Goal: Information Seeking & Learning: Learn about a topic

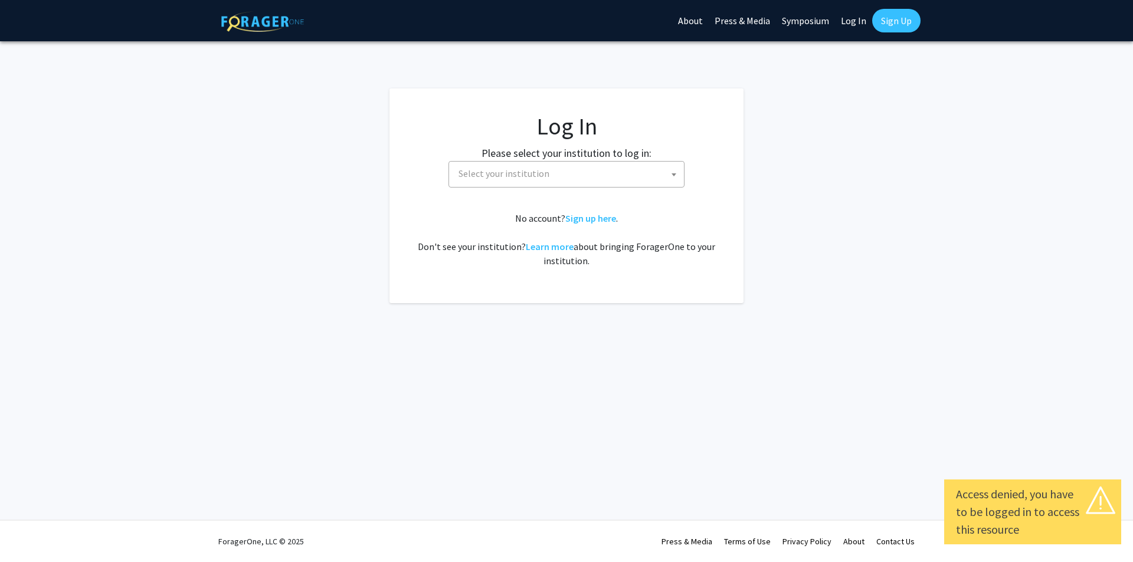
click at [850, 19] on link "Log In" at bounding box center [853, 20] width 37 height 41
select select "34"
click at [488, 173] on span "Baylor University" at bounding box center [569, 174] width 230 height 24
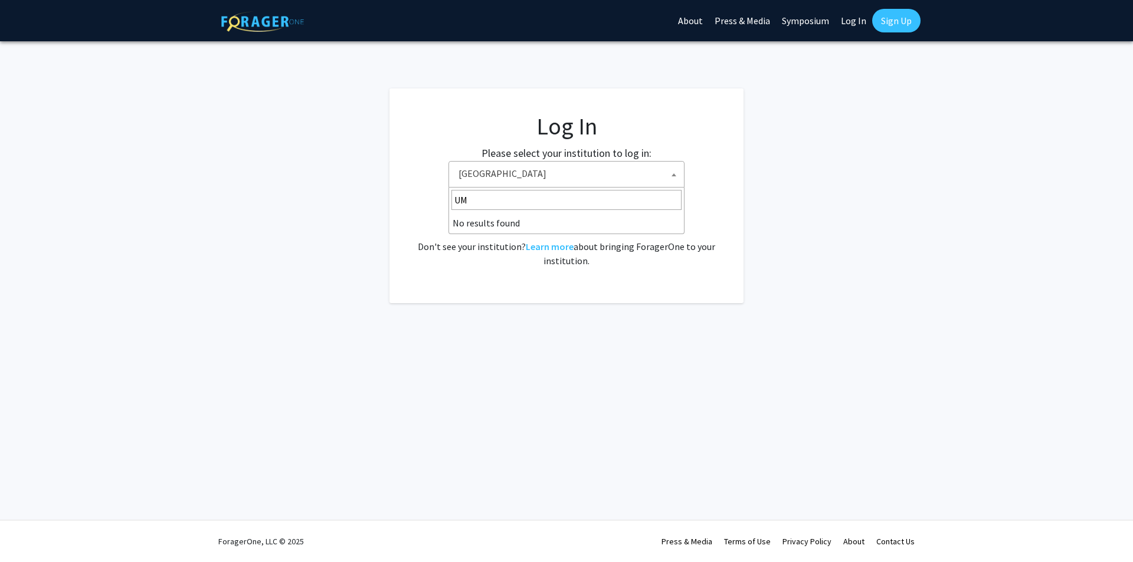
type input "U"
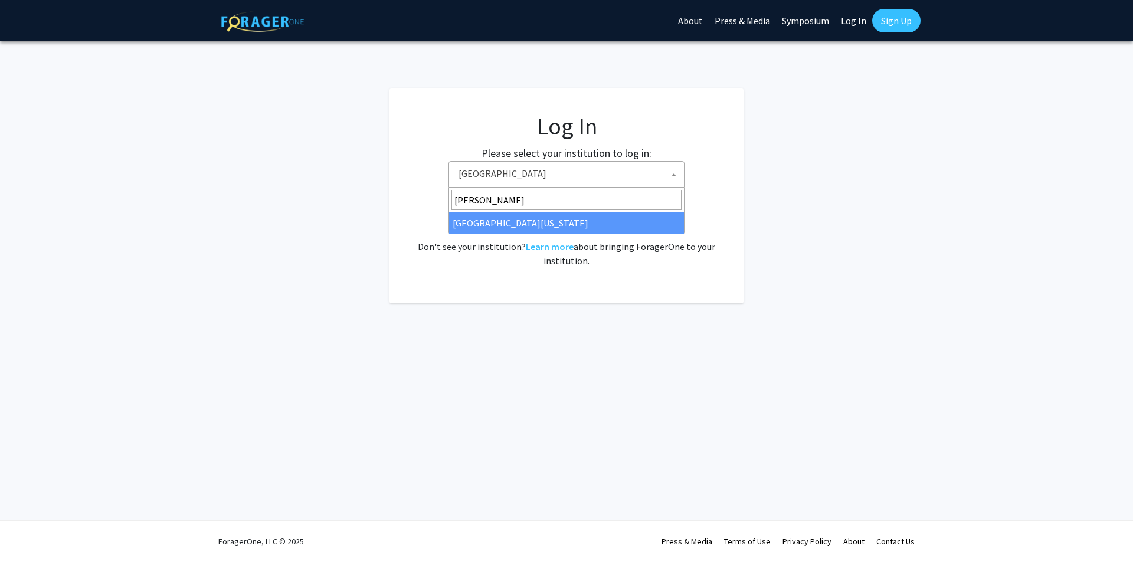
type input "Mary"
drag, startPoint x: 496, startPoint y: 225, endPoint x: 553, endPoint y: 244, distance: 60.4
select select "31"
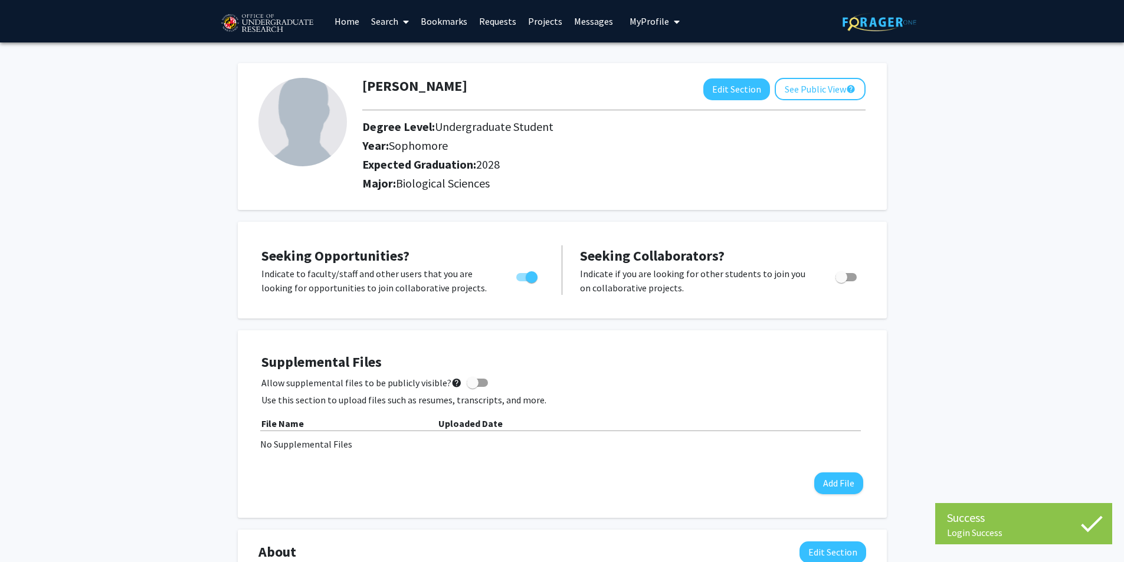
click at [390, 25] on link "Search" at bounding box center [390, 21] width 50 height 41
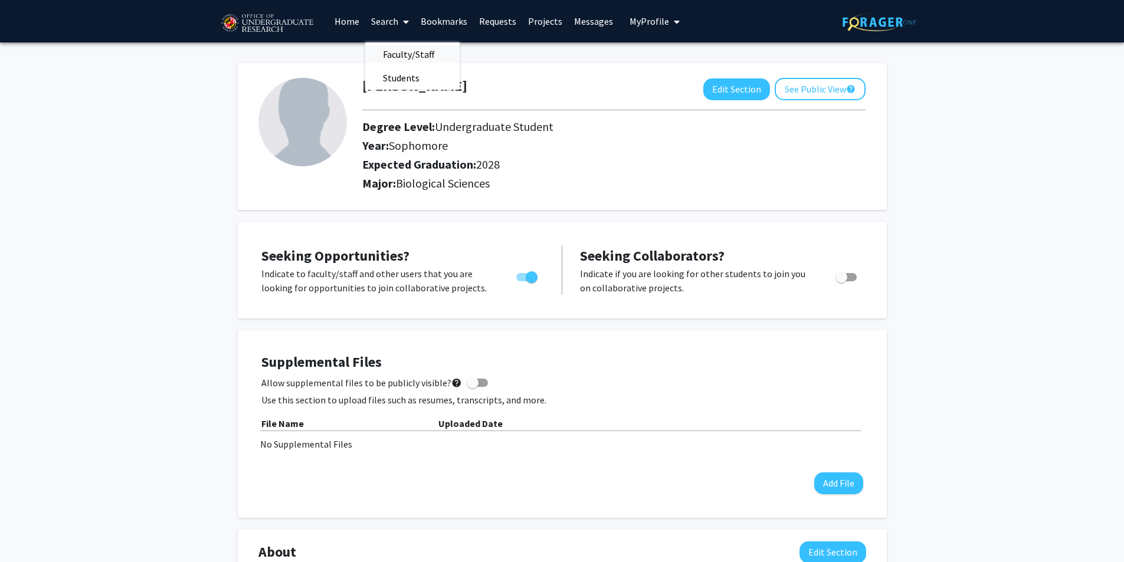
click at [409, 55] on span "Faculty/Staff" at bounding box center [408, 54] width 87 height 24
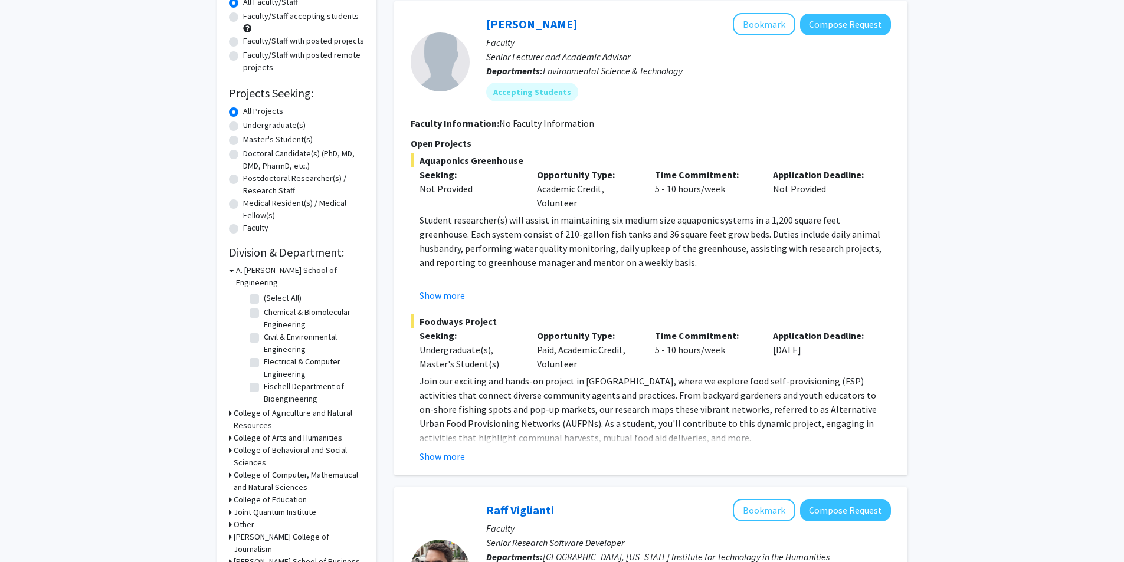
scroll to position [177, 0]
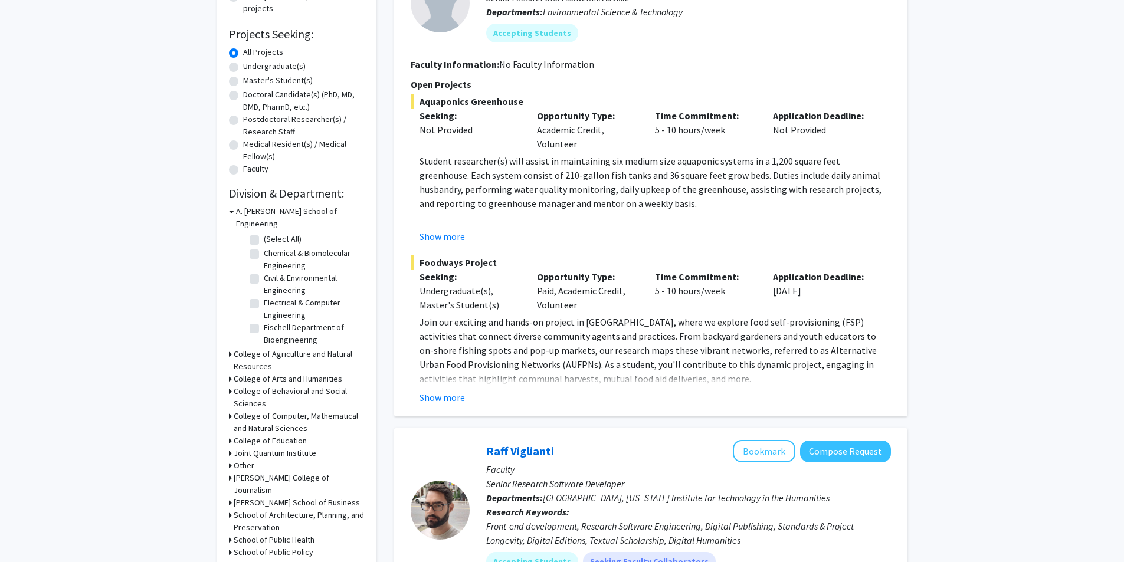
click at [303, 410] on h3 "College of Computer, Mathematical and Natural Sciences" at bounding box center [299, 422] width 131 height 25
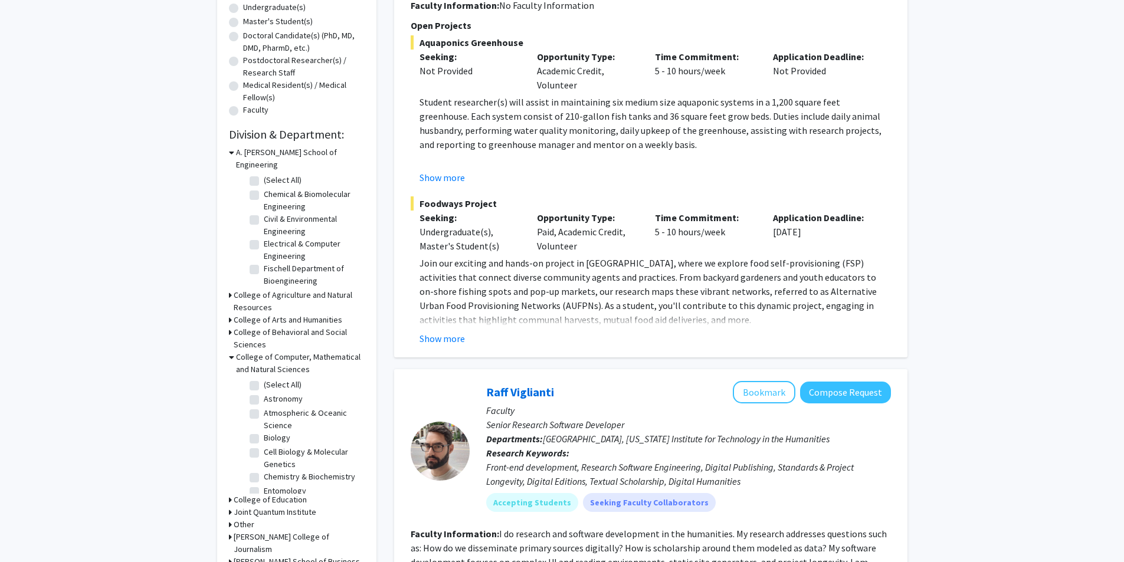
scroll to position [295, 0]
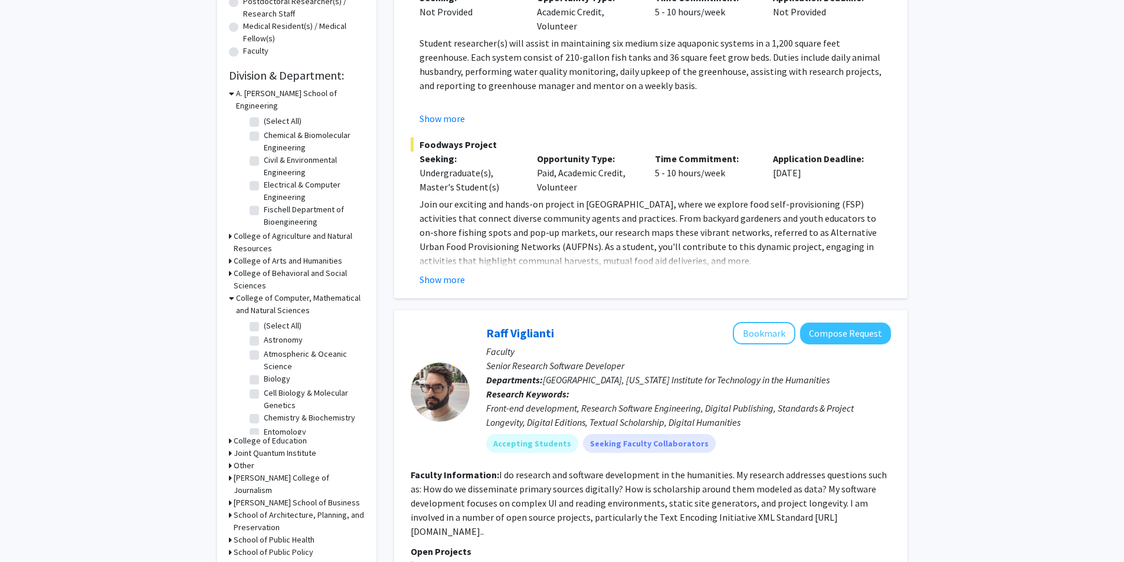
click at [264, 320] on label "(Select All)" at bounding box center [283, 326] width 38 height 12
click at [264, 320] on input "(Select All)" at bounding box center [268, 324] width 8 height 8
checkbox input "true"
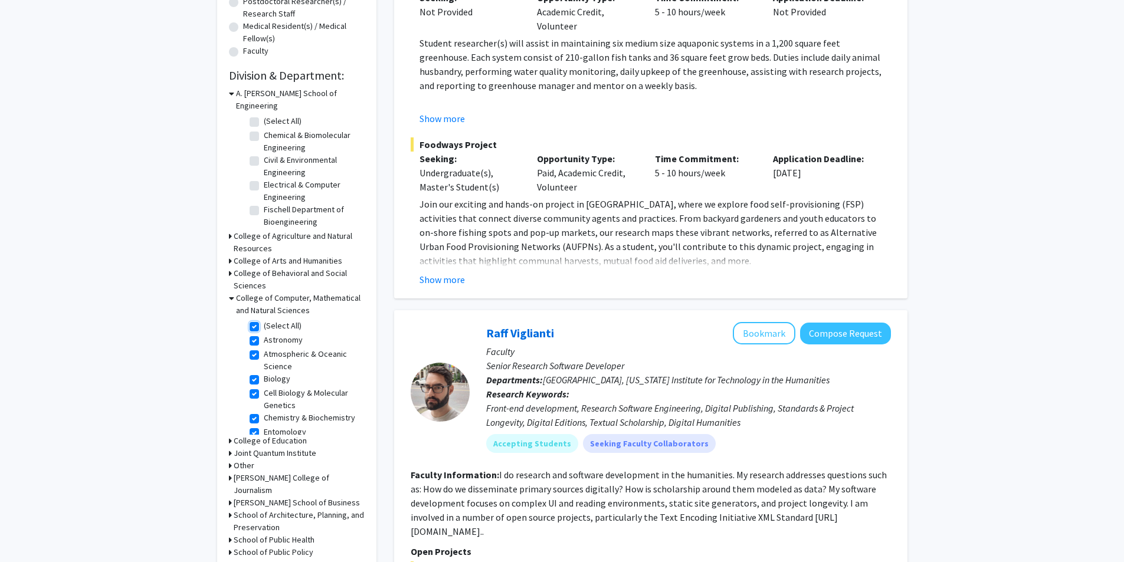
checkbox input "true"
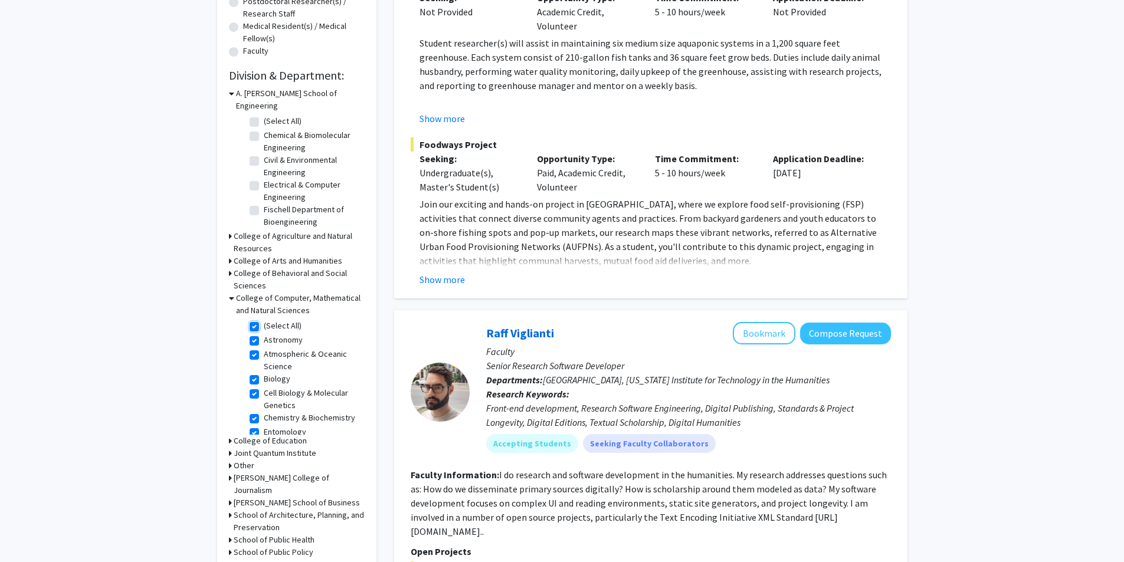
checkbox input "true"
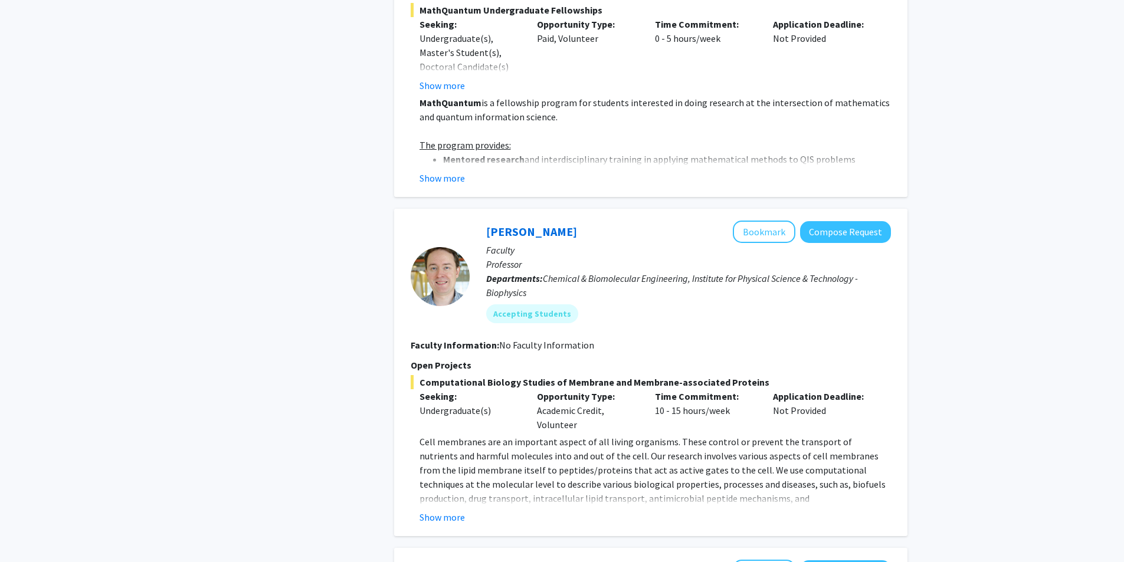
scroll to position [1475, 0]
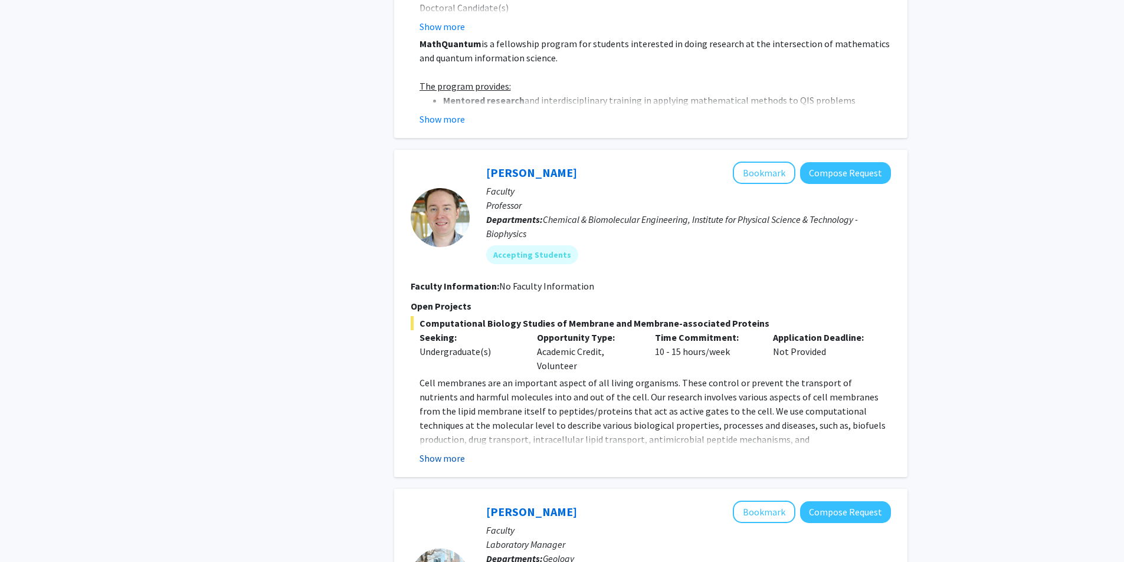
click at [441, 461] on button "Show more" at bounding box center [441, 458] width 45 height 14
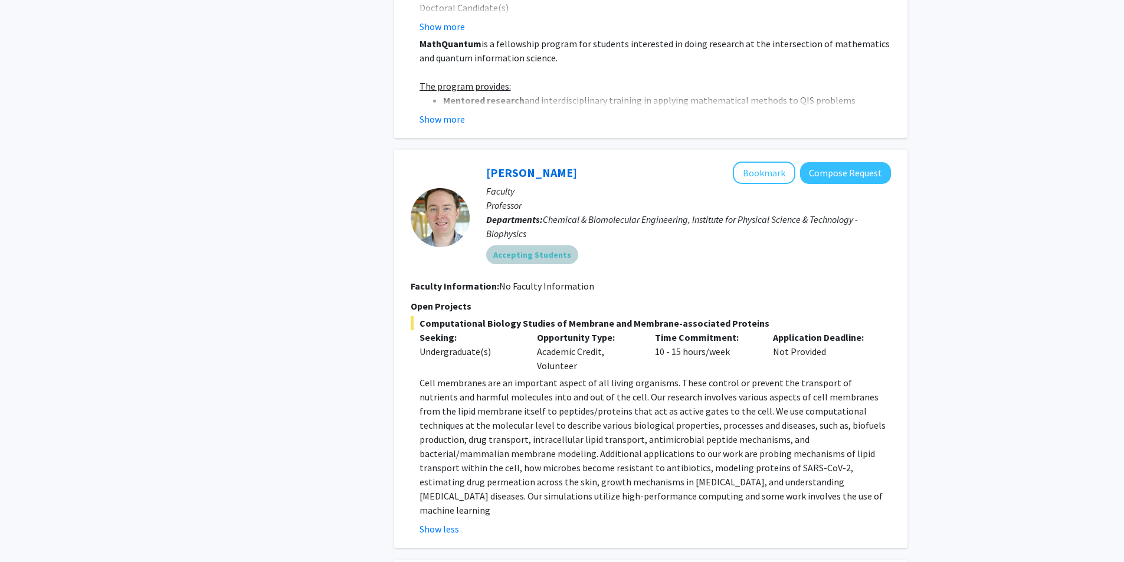
click at [521, 258] on mat-chip "Accepting Students" at bounding box center [532, 254] width 92 height 19
click at [530, 310] on p "Open Projects" at bounding box center [651, 306] width 480 height 14
click at [850, 172] on button "Compose Request" at bounding box center [845, 173] width 91 height 22
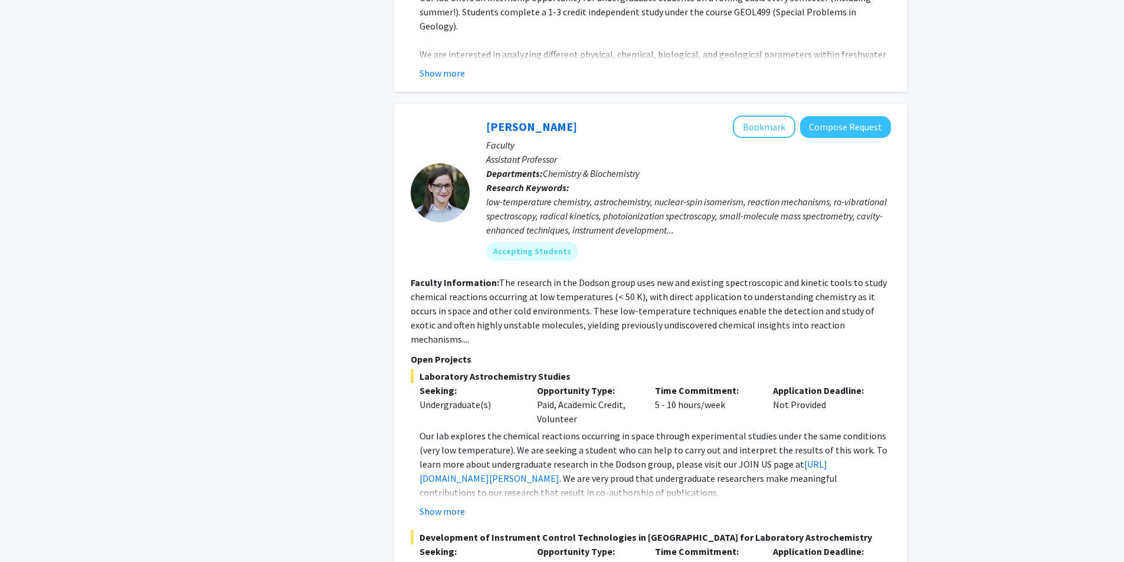
scroll to position [2301, 0]
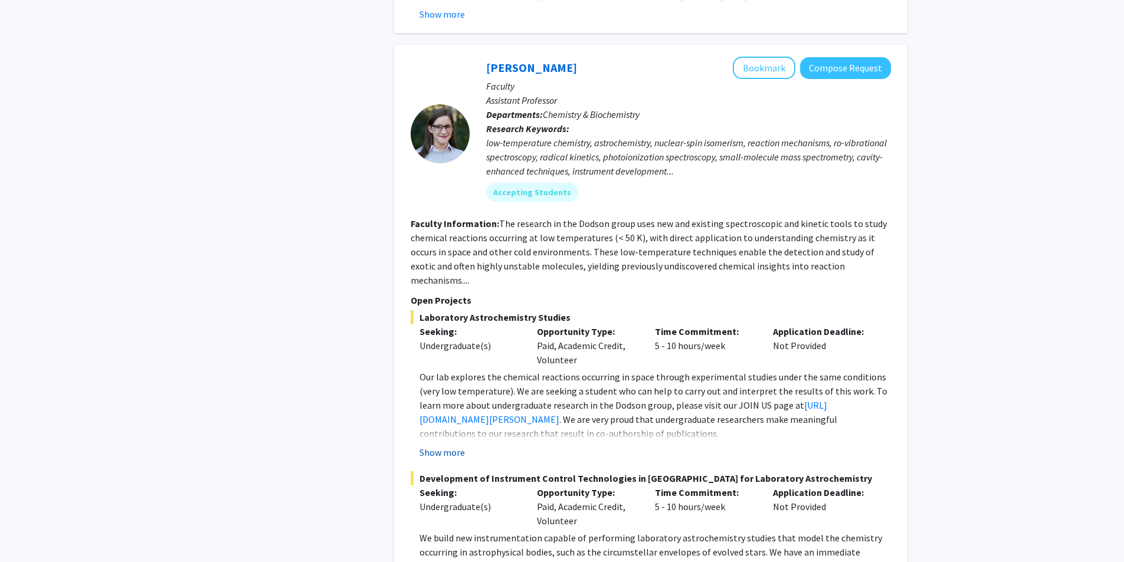
click at [458, 445] on button "Show more" at bounding box center [441, 452] width 45 height 14
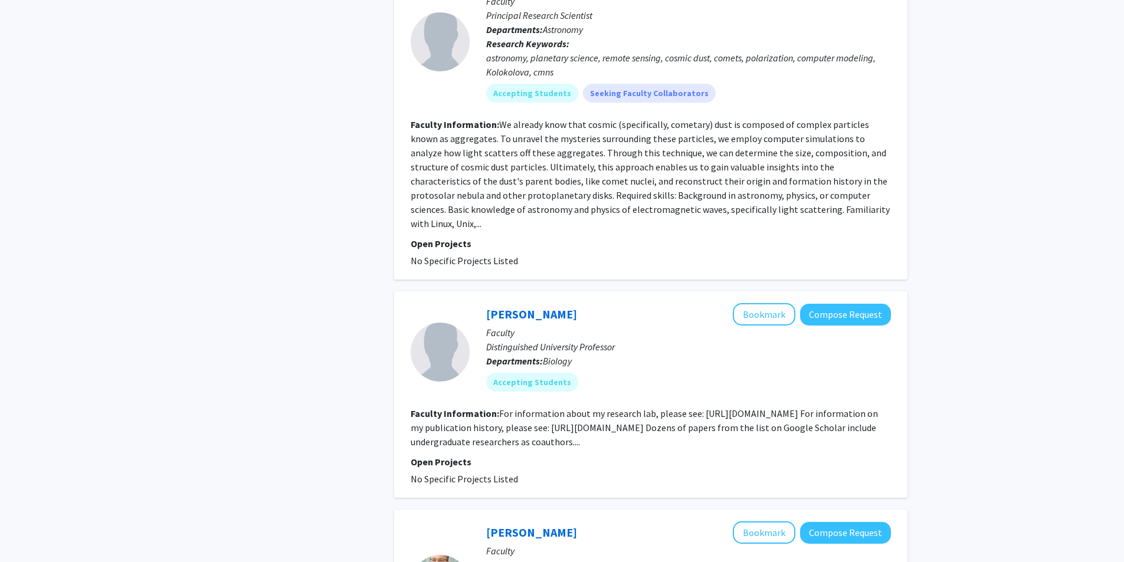
scroll to position [3185, 0]
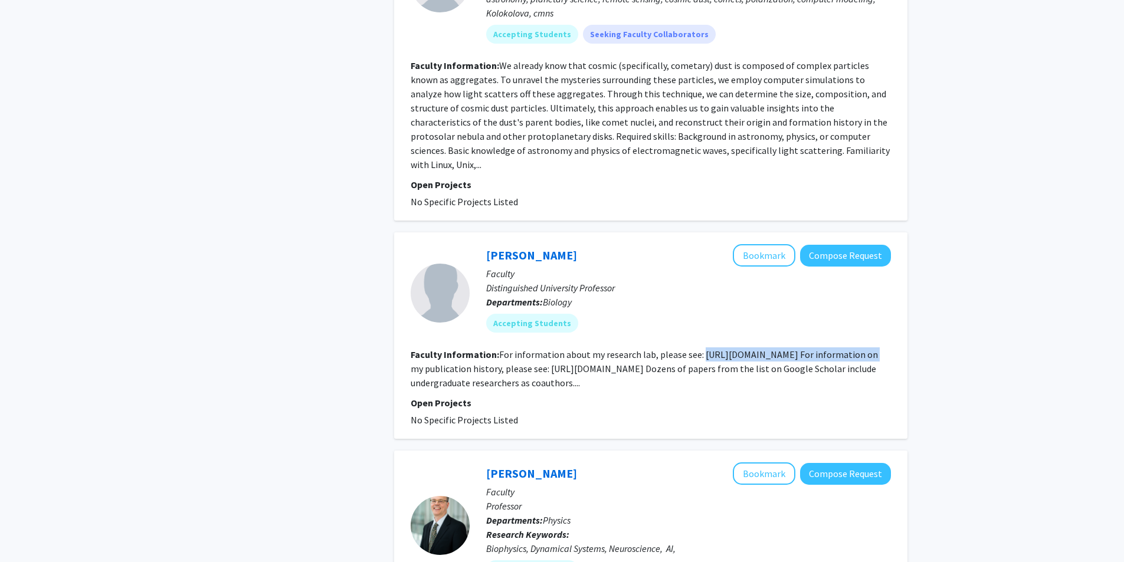
drag, startPoint x: 698, startPoint y: 352, endPoint x: 868, endPoint y: 353, distance: 169.9
click at [868, 353] on fg-read-more "For information about my research lab, please see: [URL][DOMAIN_NAME] For infor…" at bounding box center [644, 369] width 467 height 40
copy fg-read-more "[URL][DOMAIN_NAME]"
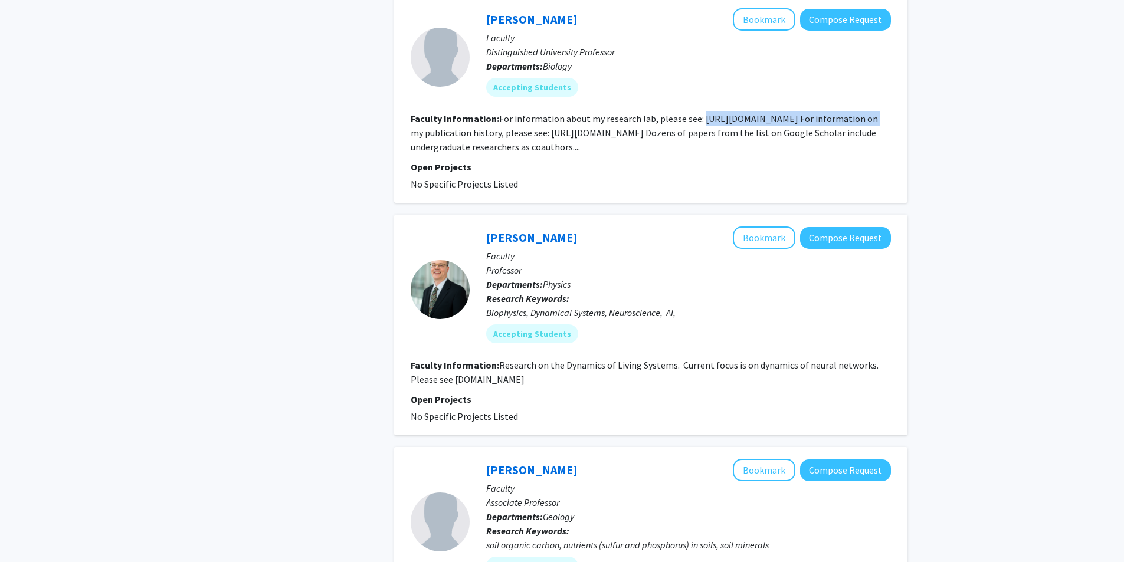
scroll to position [3480, 0]
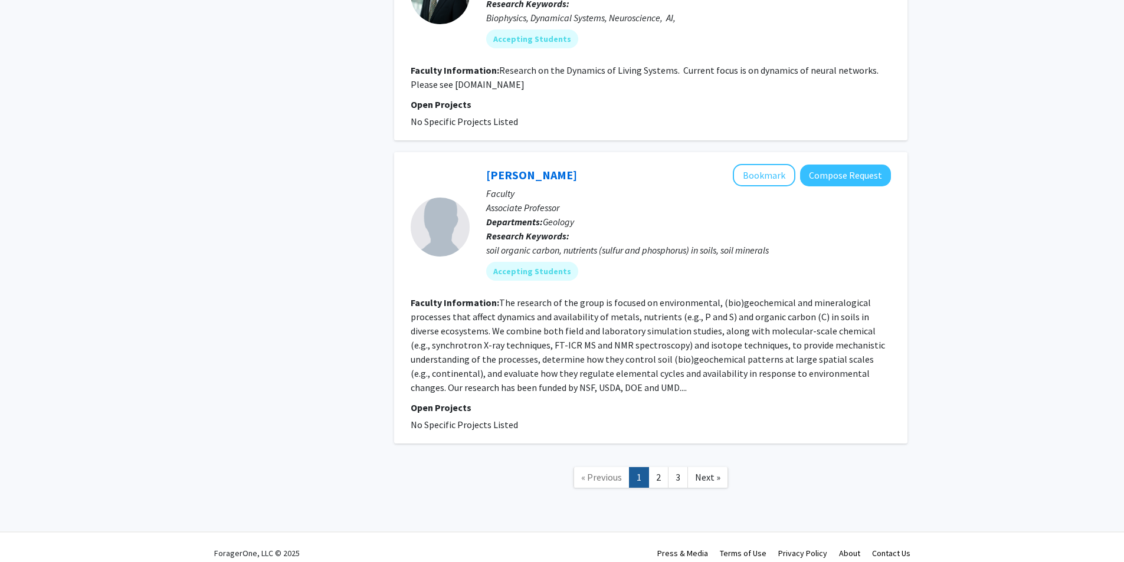
scroll to position [3728, 0]
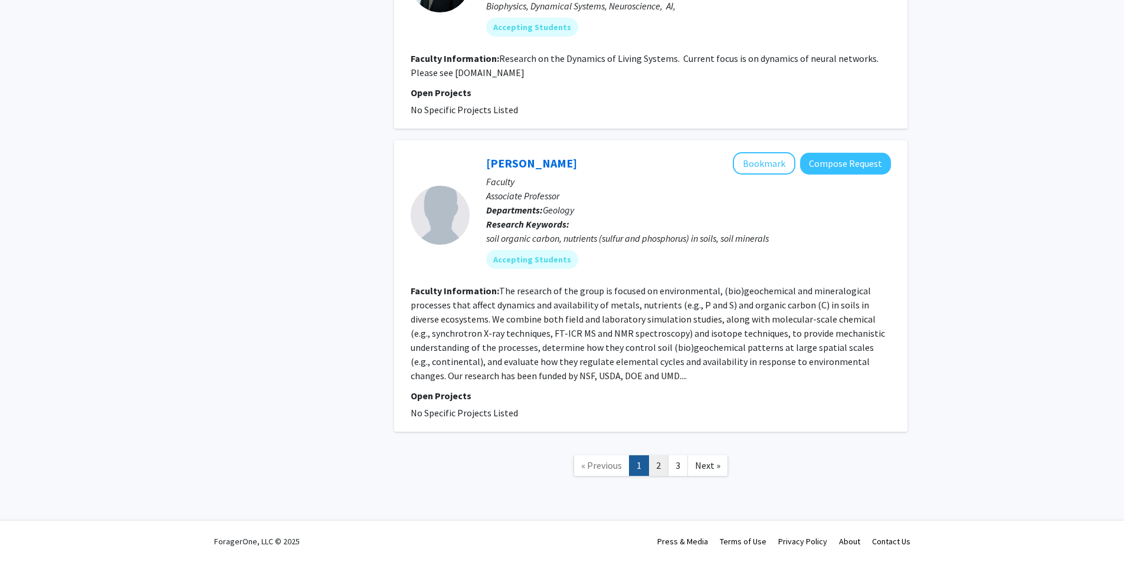
click at [665, 465] on link "2" at bounding box center [658, 465] width 20 height 21
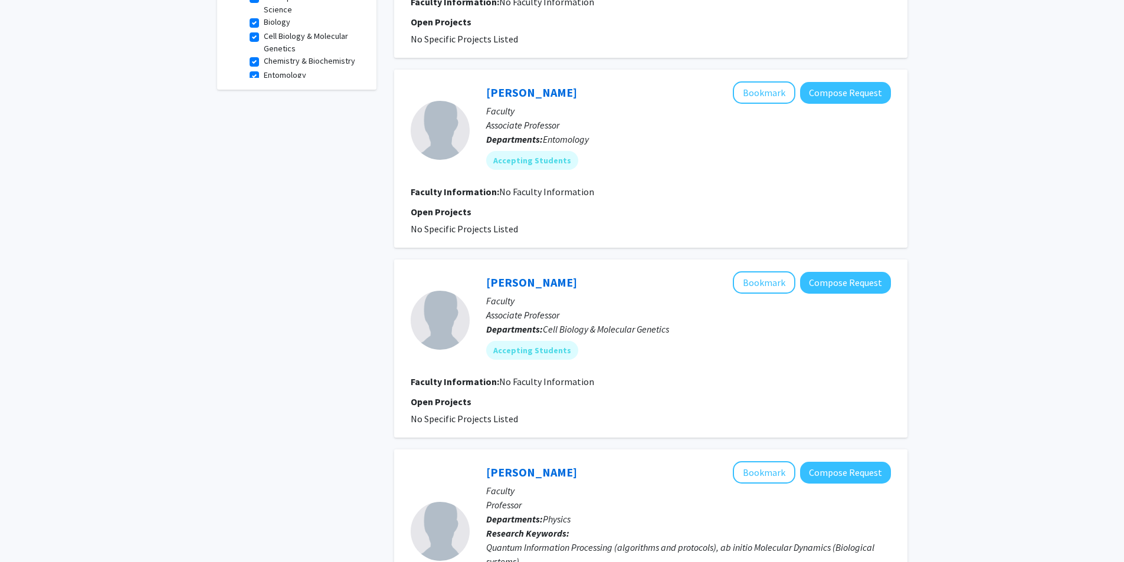
scroll to position [531, 0]
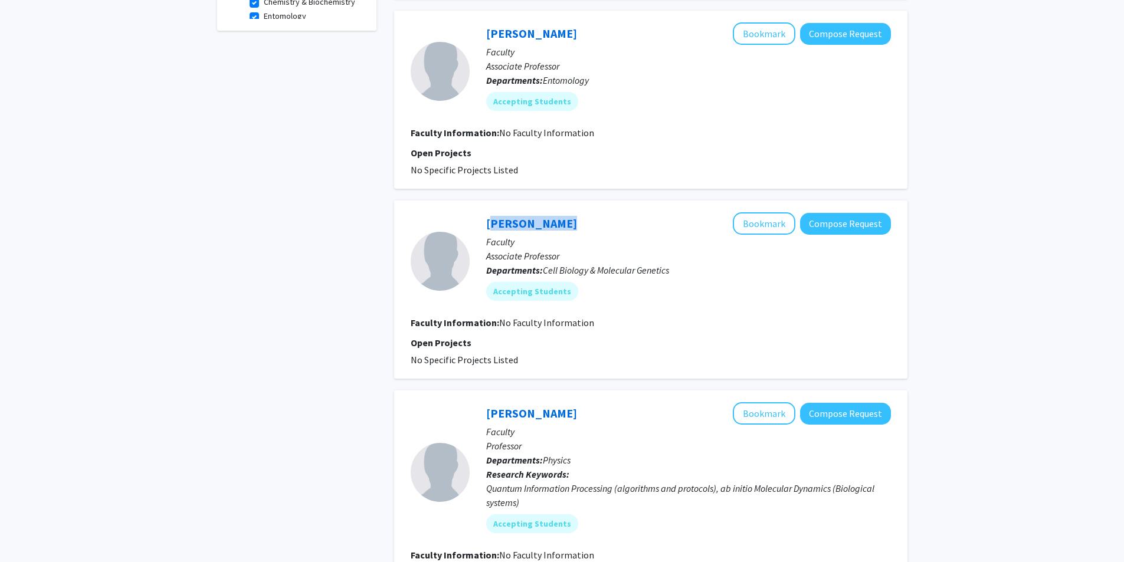
drag, startPoint x: 550, startPoint y: 228, endPoint x: 477, endPoint y: 224, distance: 72.7
click at [477, 224] on div "[PERSON_NAME] Bookmark Compose Request Faculty Associate Professor Departments:…" at bounding box center [680, 260] width 421 height 97
copy link "[PERSON_NAME]"
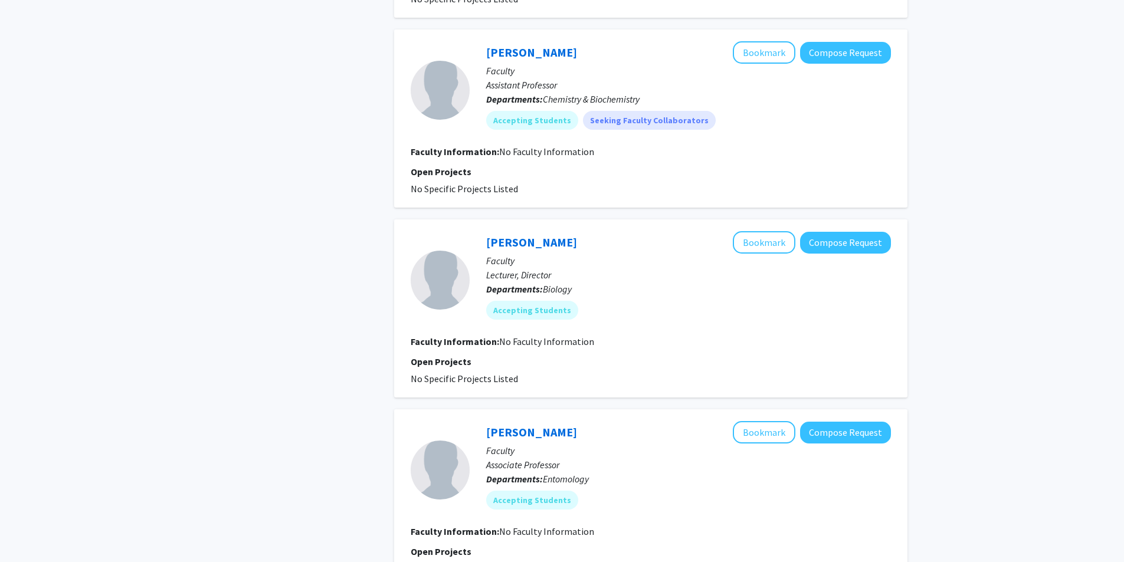
scroll to position [1416, 0]
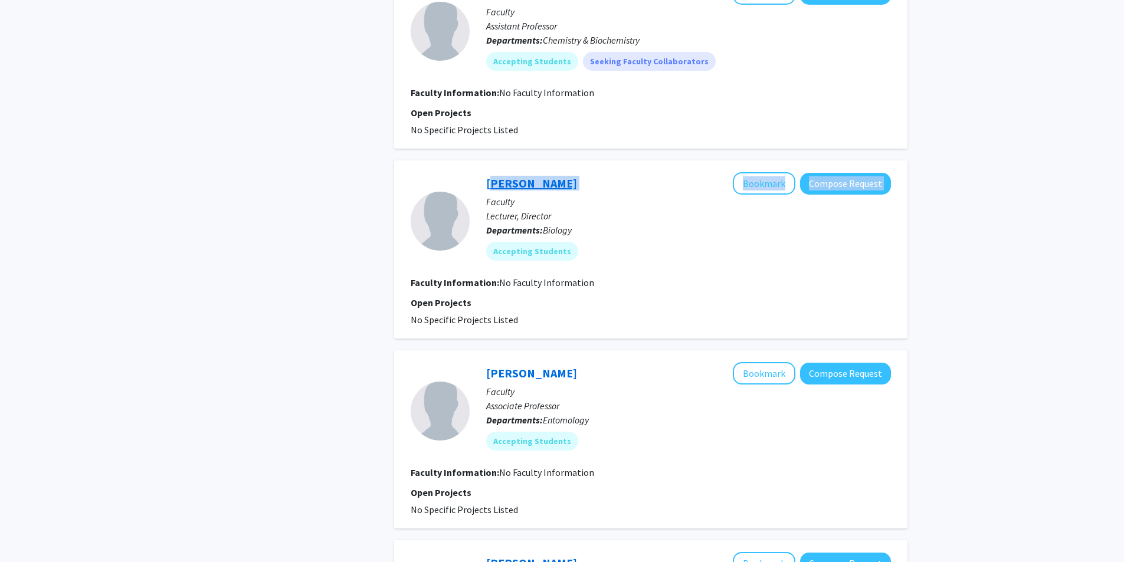
drag, startPoint x: 586, startPoint y: 185, endPoint x: 488, endPoint y: 186, distance: 97.3
click at [488, 186] on div "[PERSON_NAME] Bookmark Compose Request" at bounding box center [688, 183] width 405 height 22
click at [460, 179] on div at bounding box center [440, 220] width 59 height 97
drag, startPoint x: 484, startPoint y: 182, endPoint x: 577, endPoint y: 190, distance: 93.6
click at [577, 190] on section "[PERSON_NAME] Bookmark Compose Request Faculty Lecturer, Director Departments: …" at bounding box center [651, 220] width 480 height 97
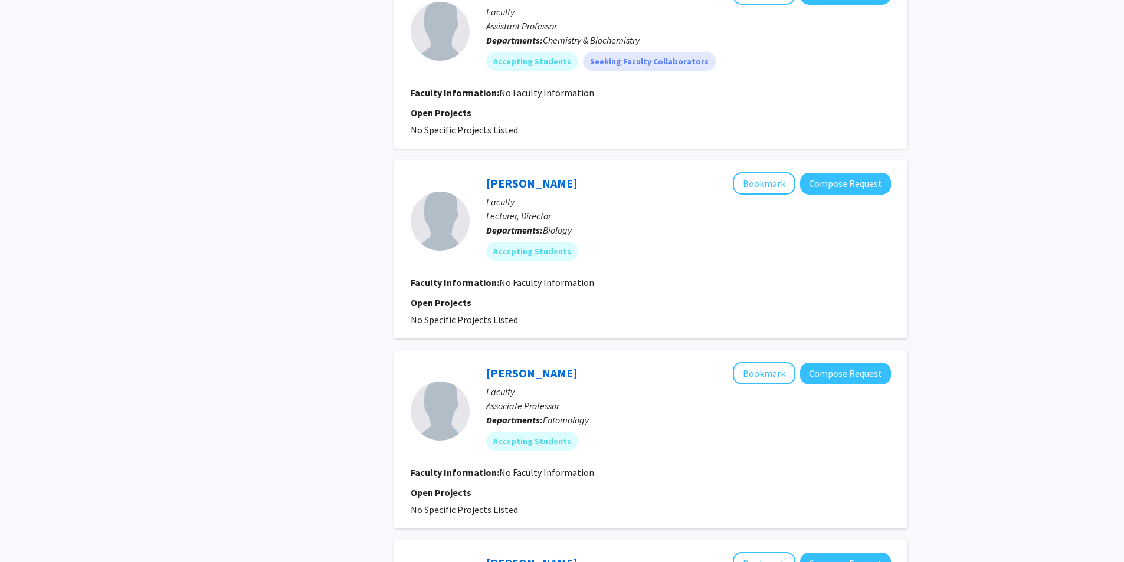
copy section "[PERSON_NAME]"
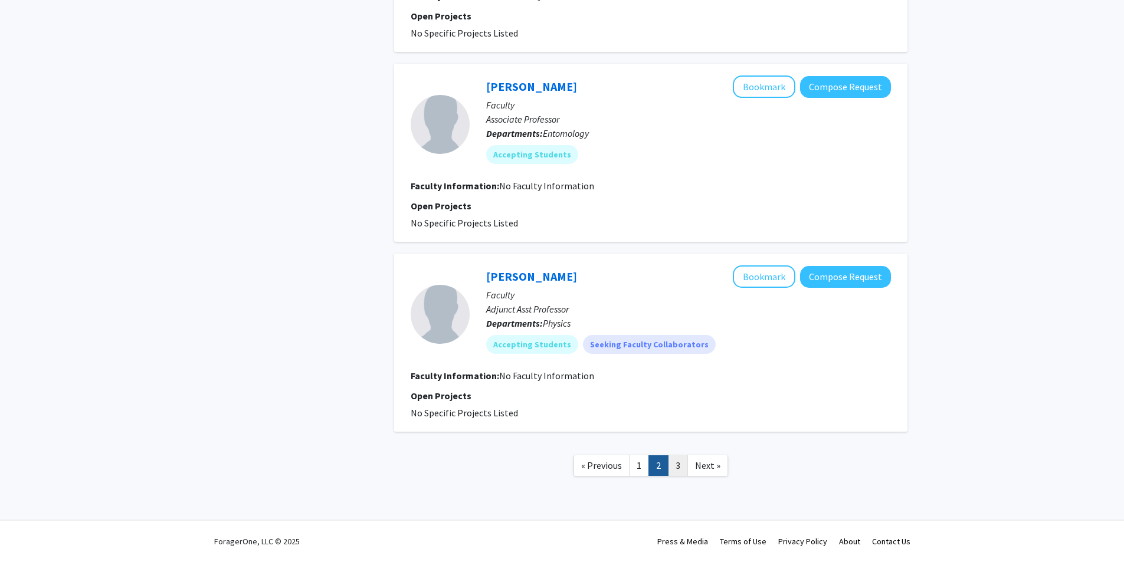
click at [674, 466] on link "3" at bounding box center [678, 465] width 20 height 21
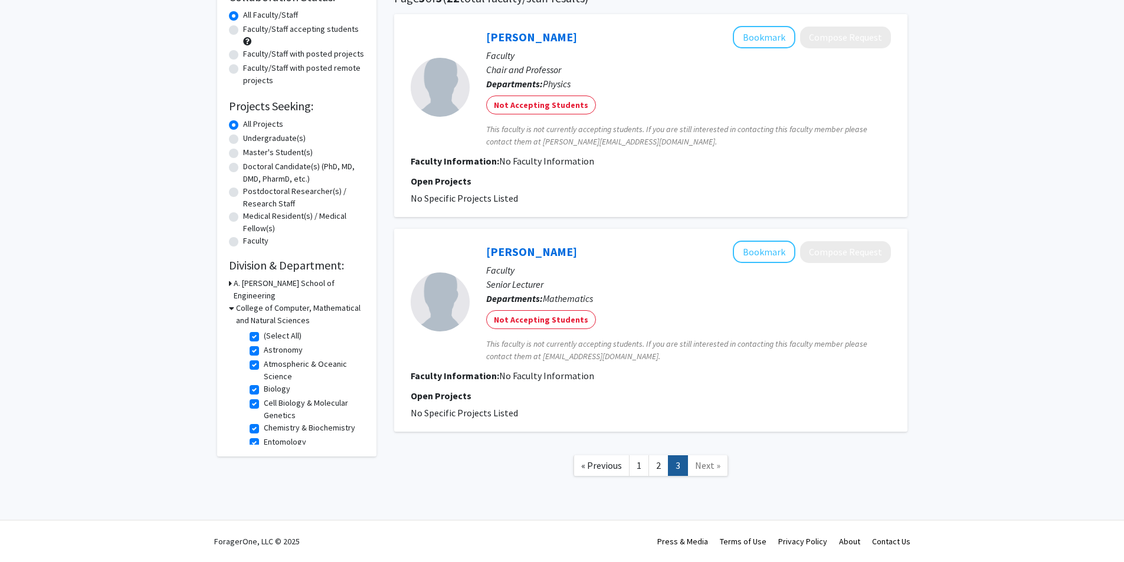
scroll to position [46, 0]
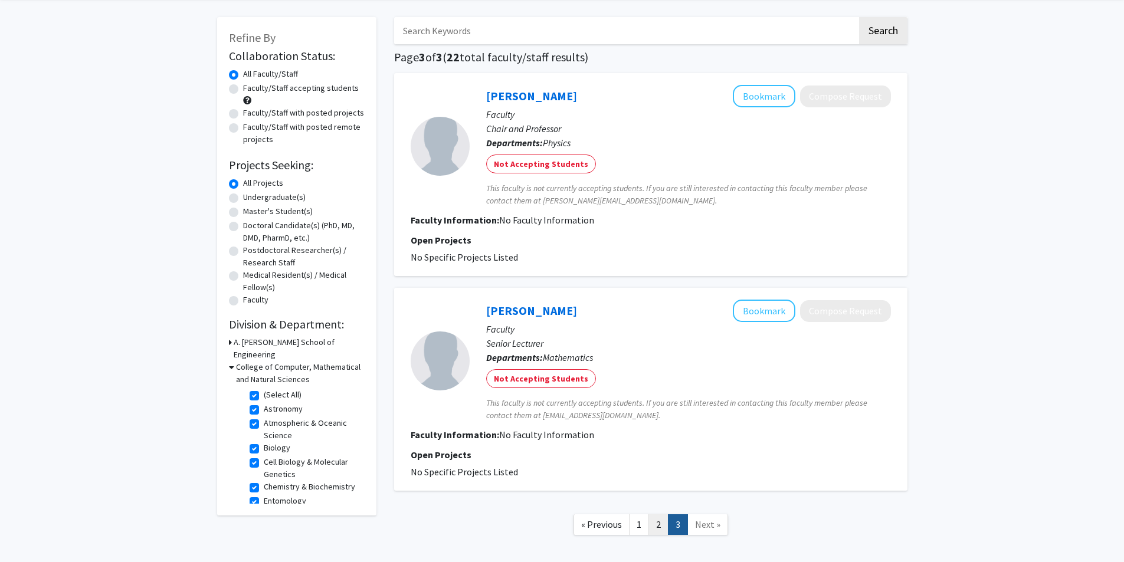
click at [661, 524] on link "2" at bounding box center [658, 524] width 20 height 21
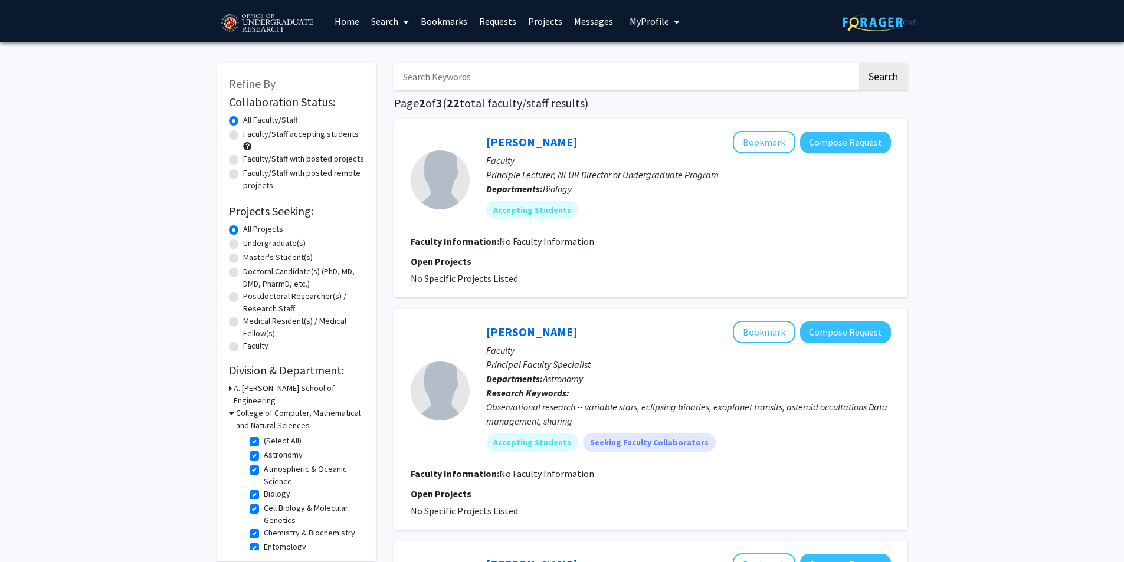
click at [243, 137] on label "Faculty/Staff accepting students" at bounding box center [301, 134] width 116 height 12
click at [243, 136] on input "Faculty/Staff accepting students" at bounding box center [247, 132] width 8 height 8
radio input "true"
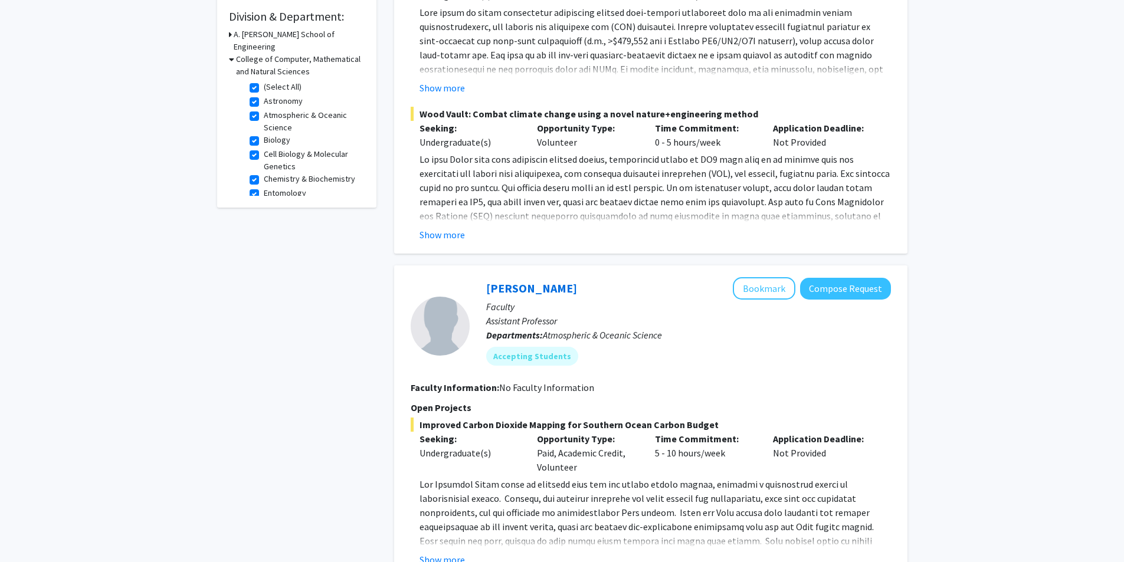
scroll to position [708, 0]
